Goal: Information Seeking & Learning: Learn about a topic

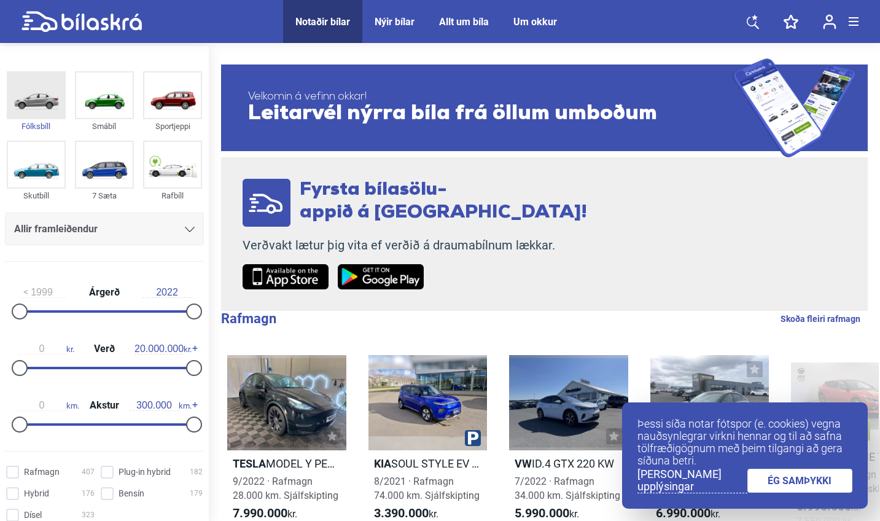
click at [18, 101] on img at bounding box center [36, 94] width 56 height 45
click at [80, 100] on img at bounding box center [104, 94] width 56 height 45
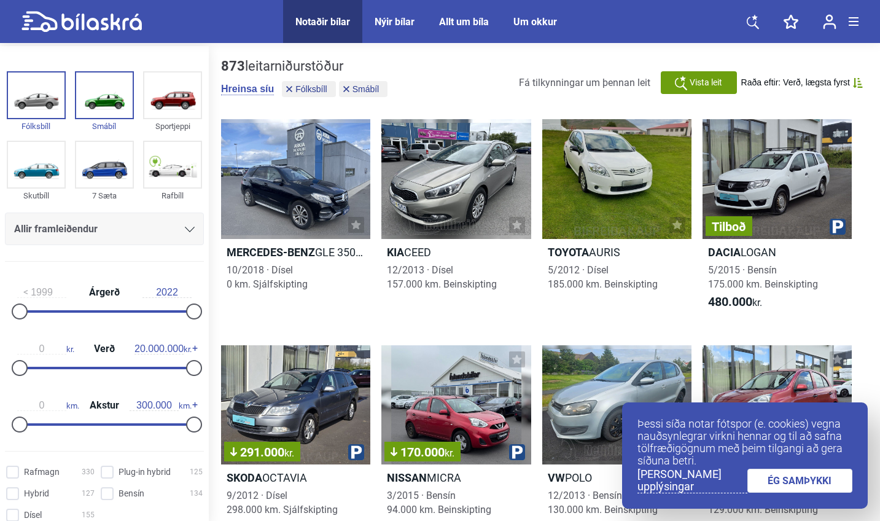
click at [773, 484] on link "ÉG SAMÞYKKI" at bounding box center [800, 480] width 106 height 24
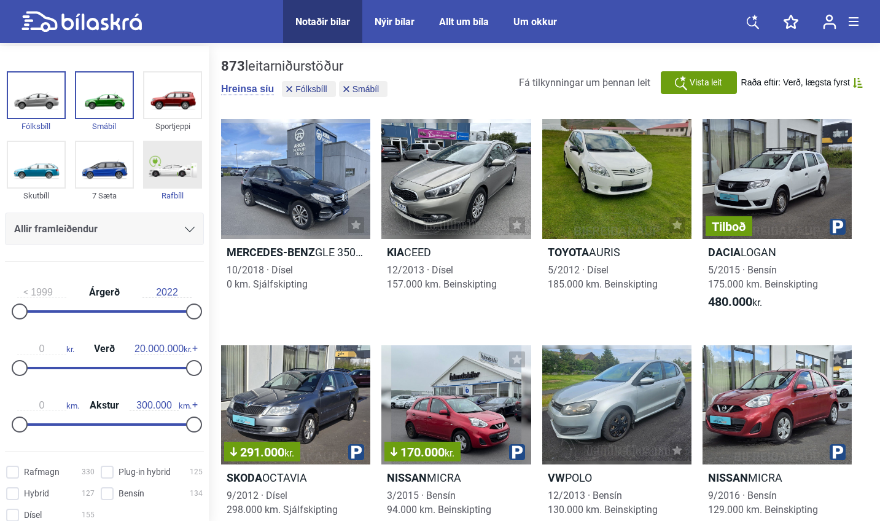
click at [180, 185] on img at bounding box center [172, 164] width 56 height 45
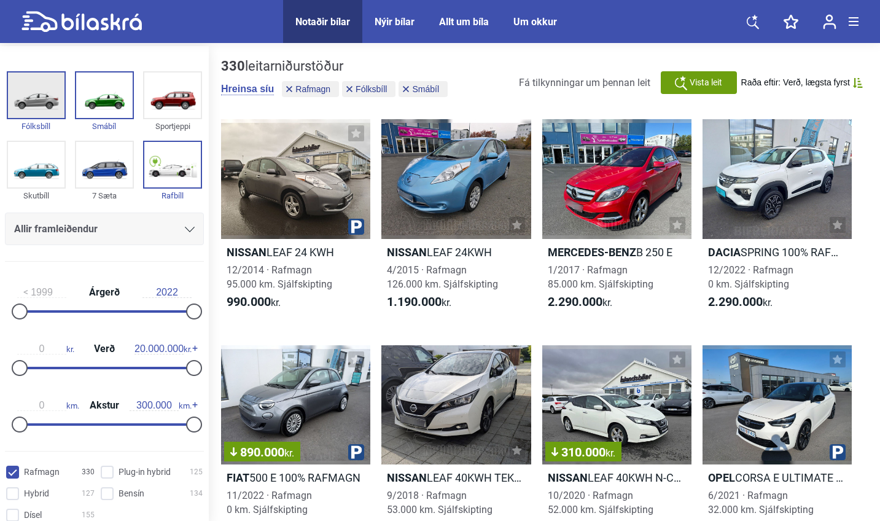
click at [37, 93] on img at bounding box center [36, 94] width 56 height 45
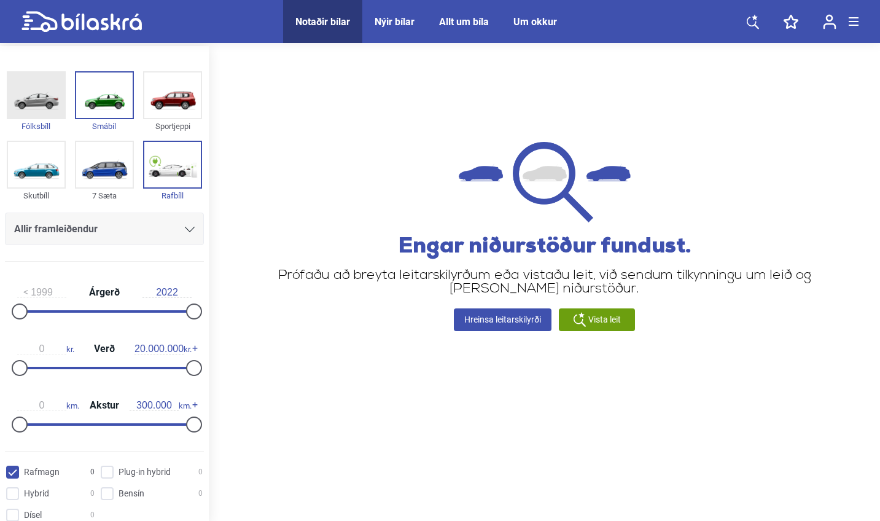
click at [37, 93] on img at bounding box center [36, 94] width 56 height 45
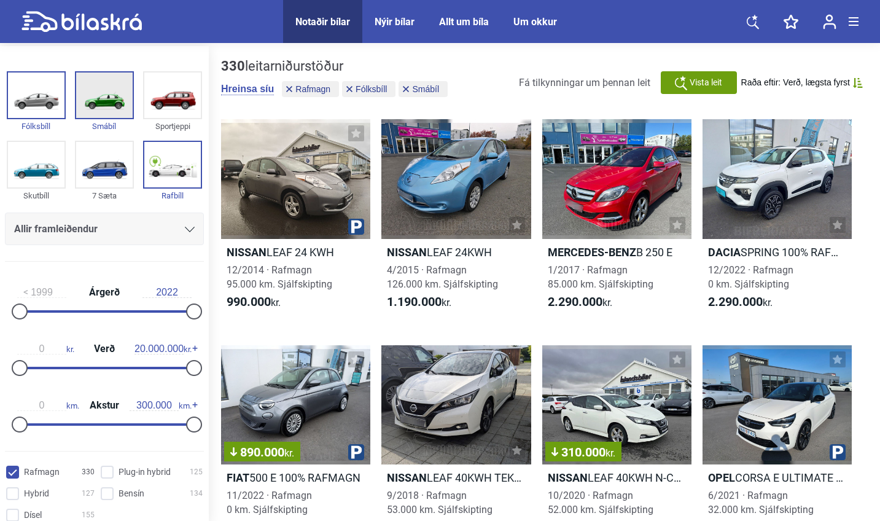
click at [103, 101] on img at bounding box center [104, 94] width 56 height 45
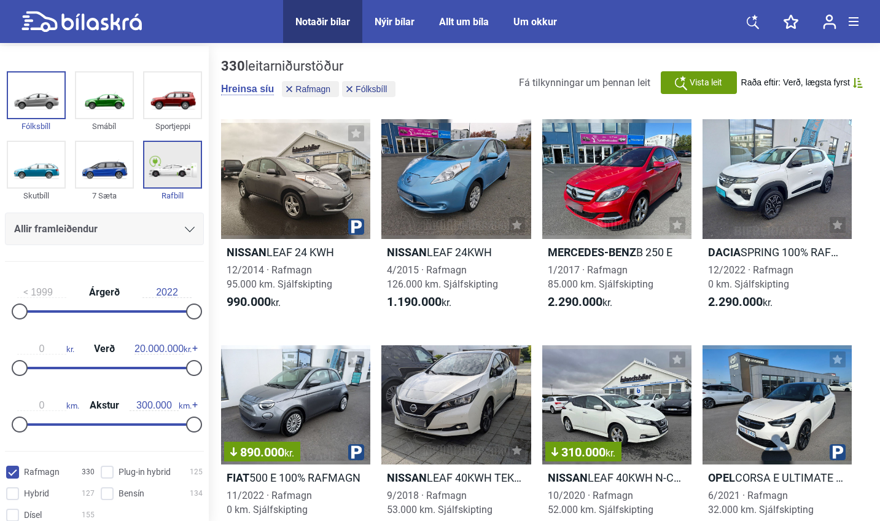
click at [178, 173] on img at bounding box center [172, 164] width 56 height 45
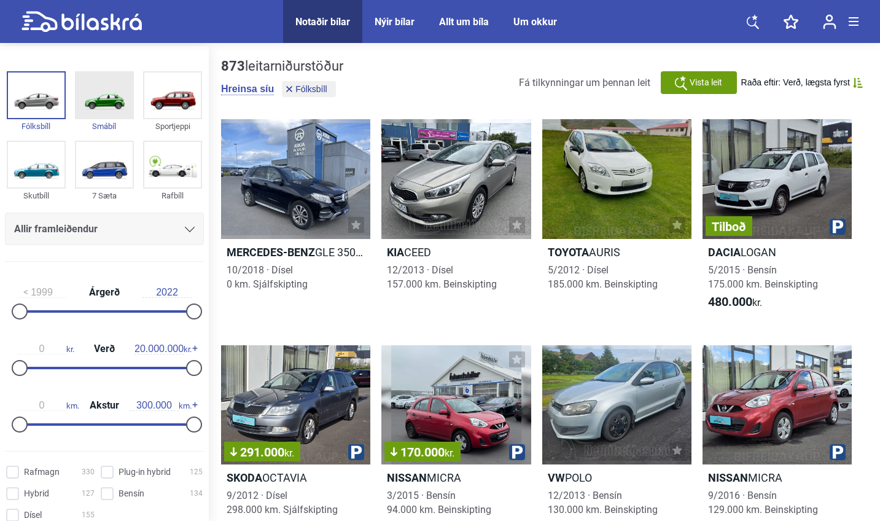
click at [112, 97] on img at bounding box center [104, 94] width 56 height 45
click at [178, 176] on img at bounding box center [172, 164] width 56 height 45
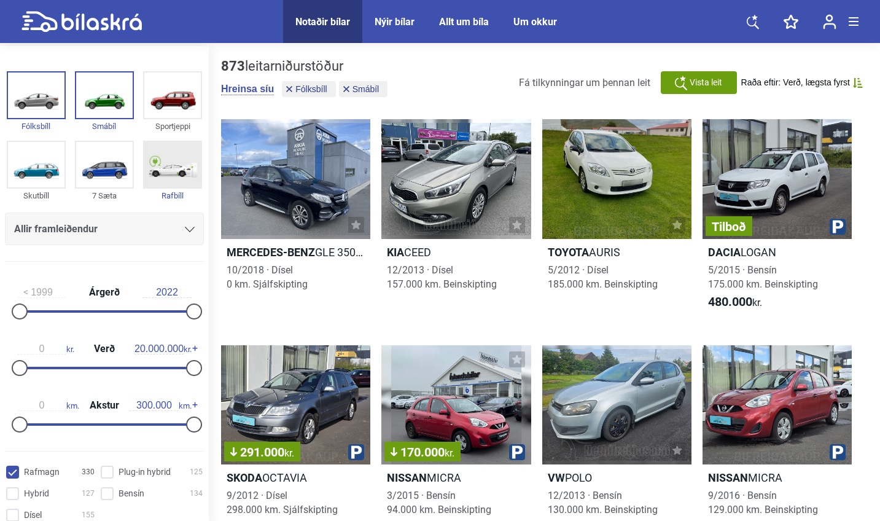
checkbox input "true"
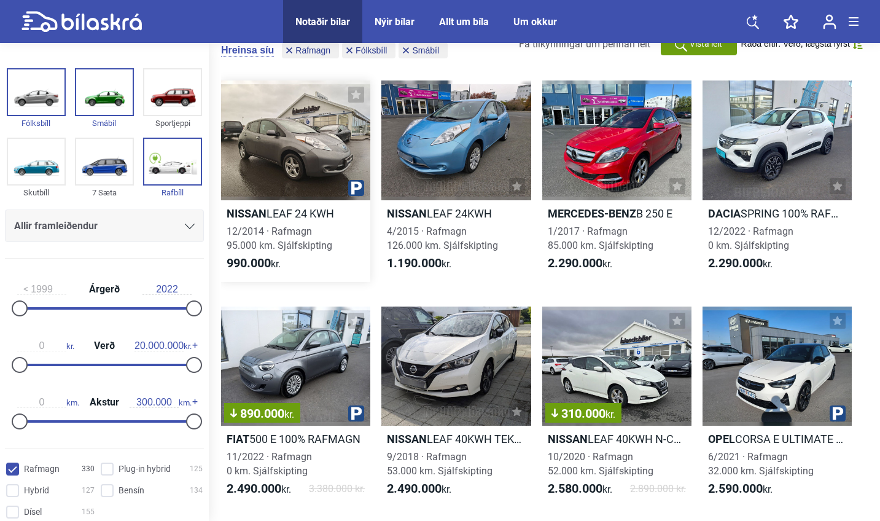
scroll to position [54, 0]
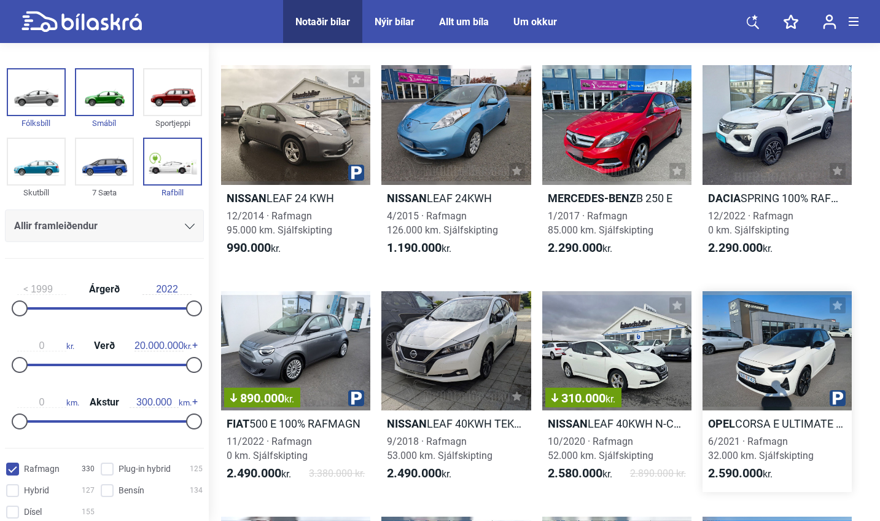
click at [747, 362] on div at bounding box center [776, 351] width 149 height 120
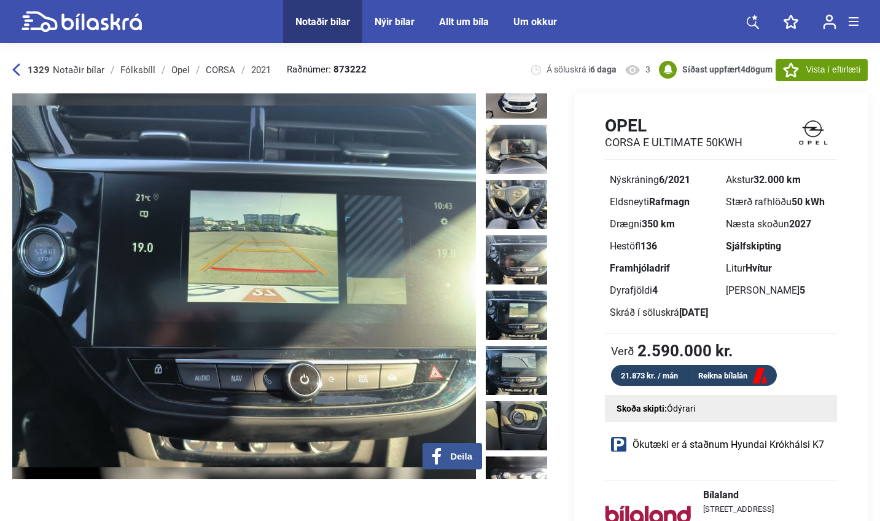
click at [505, 290] on img at bounding box center [516, 314] width 61 height 49
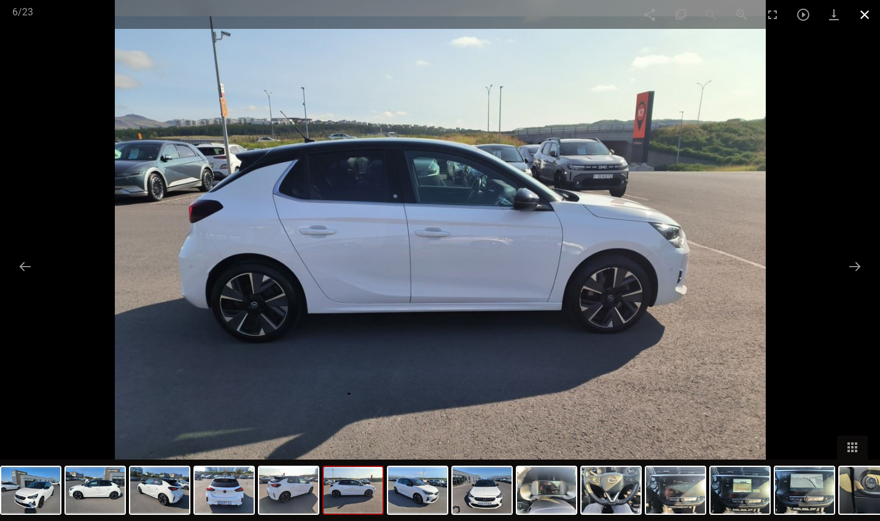
click at [859, 15] on span at bounding box center [864, 14] width 31 height 29
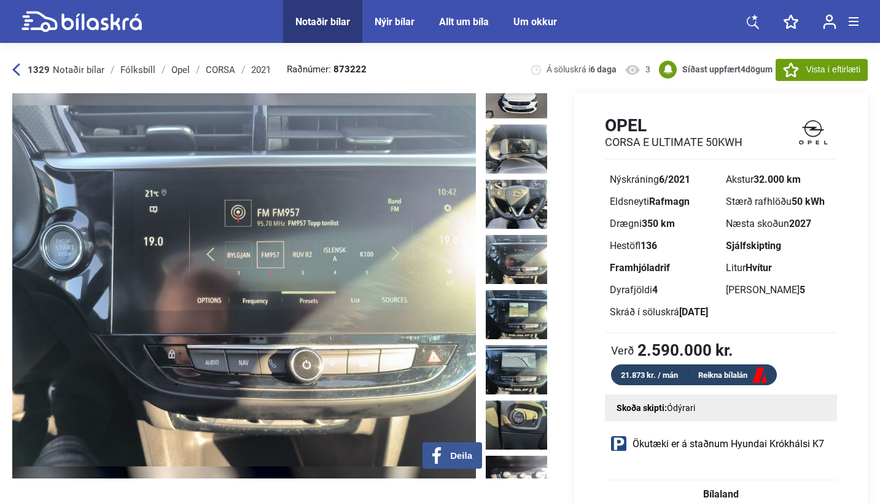
click at [405, 265] on img at bounding box center [243, 286] width 463 height 386
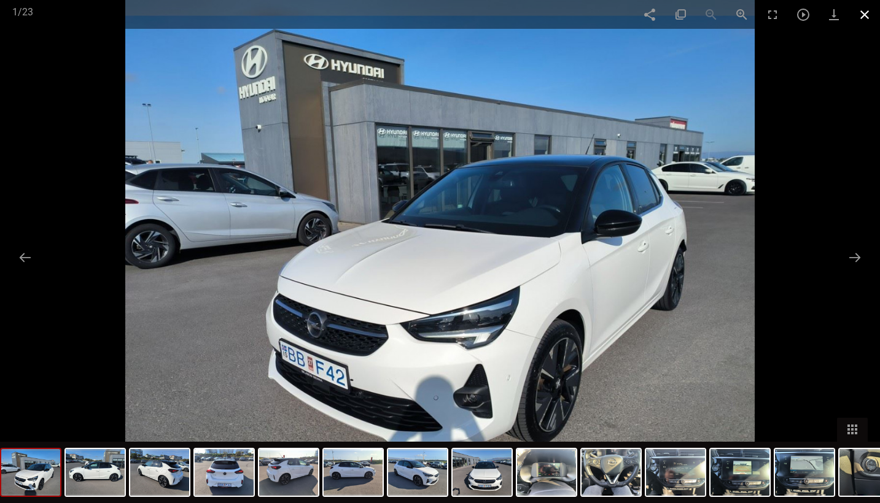
click at [865, 18] on span at bounding box center [864, 14] width 31 height 29
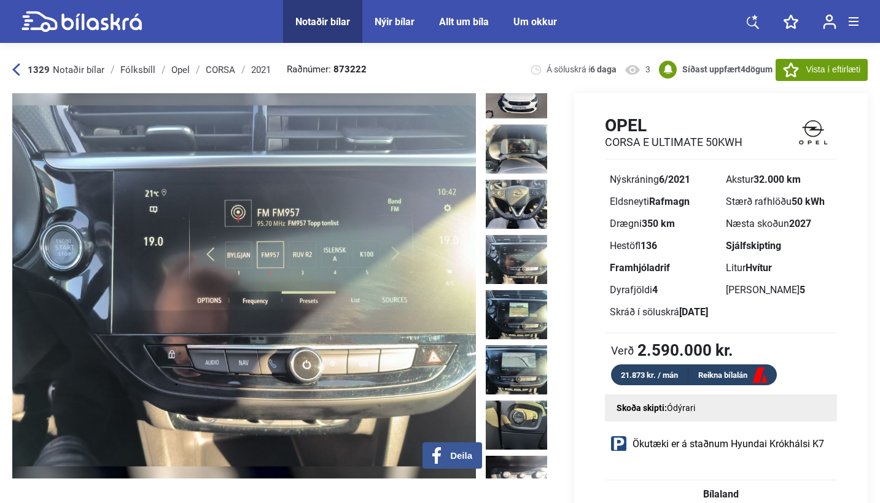
click at [386, 195] on img at bounding box center [243, 286] width 463 height 386
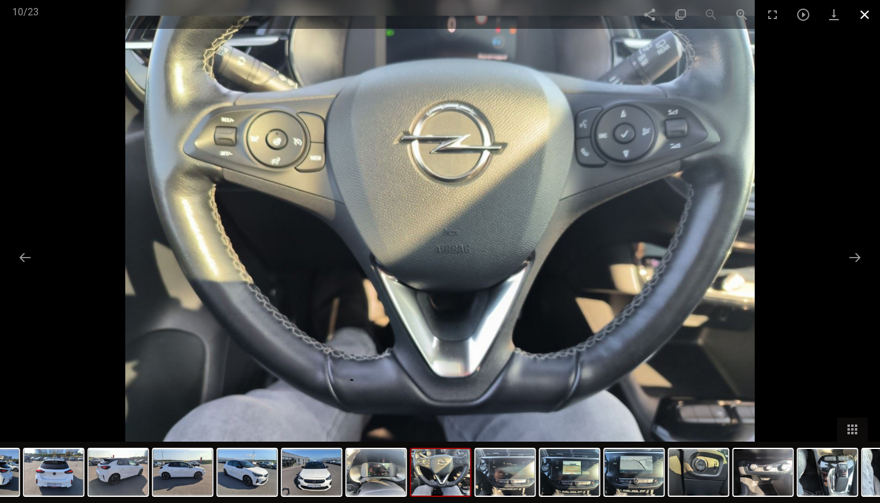
click at [860, 13] on span at bounding box center [864, 14] width 31 height 29
